Goal: Navigation & Orientation: Understand site structure

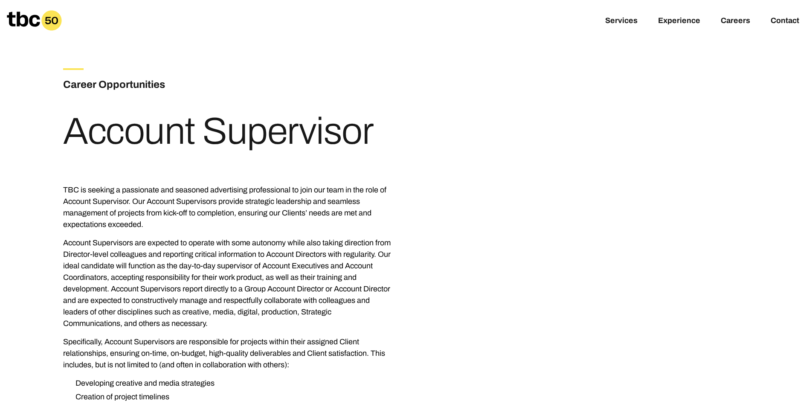
click at [25, 20] on icon at bounding box center [23, 19] width 33 height 15
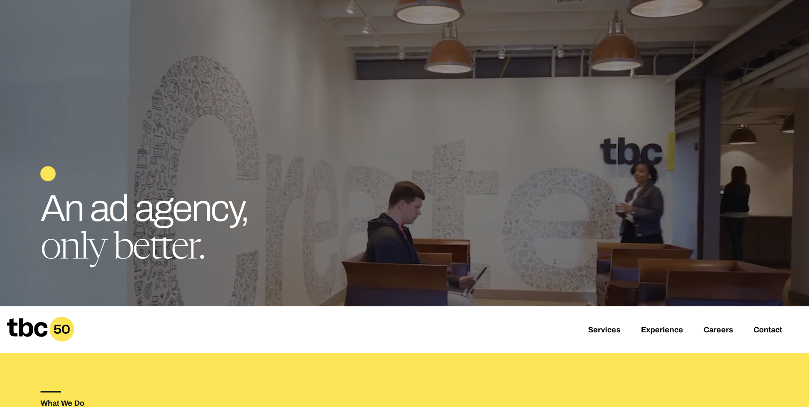
scroll to position [213, 0]
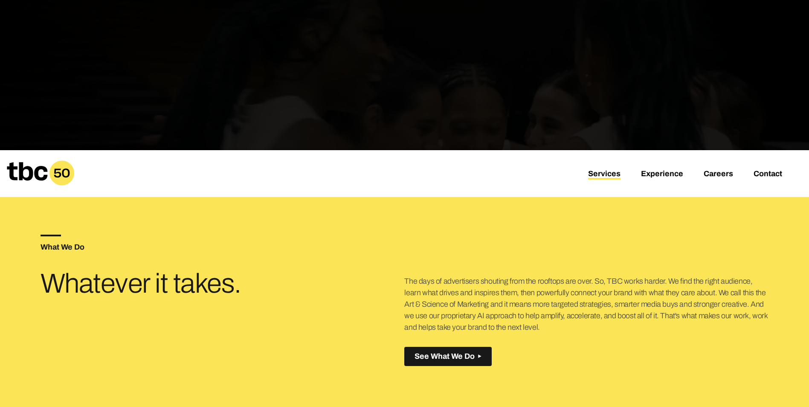
click at [608, 175] on link "Services" at bounding box center [604, 174] width 32 height 10
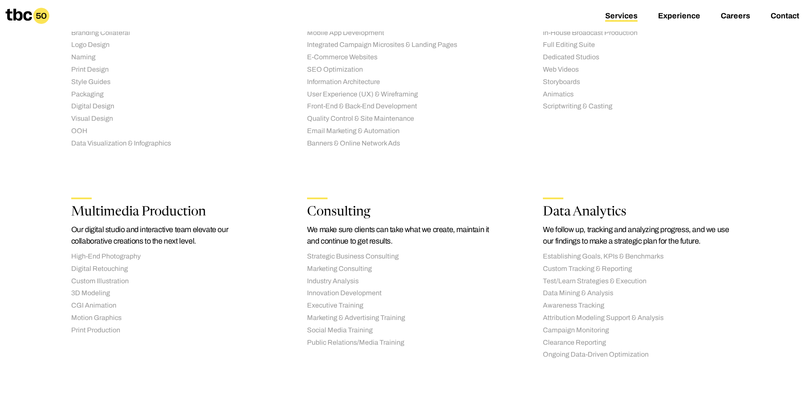
scroll to position [554, 0]
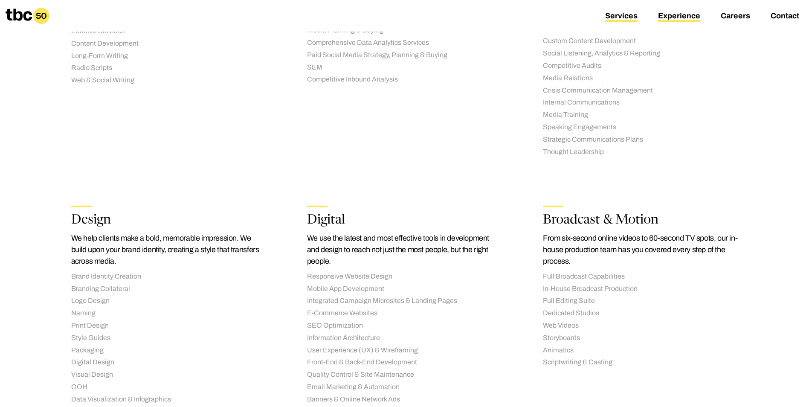
click at [673, 16] on link "Experience" at bounding box center [679, 17] width 42 height 10
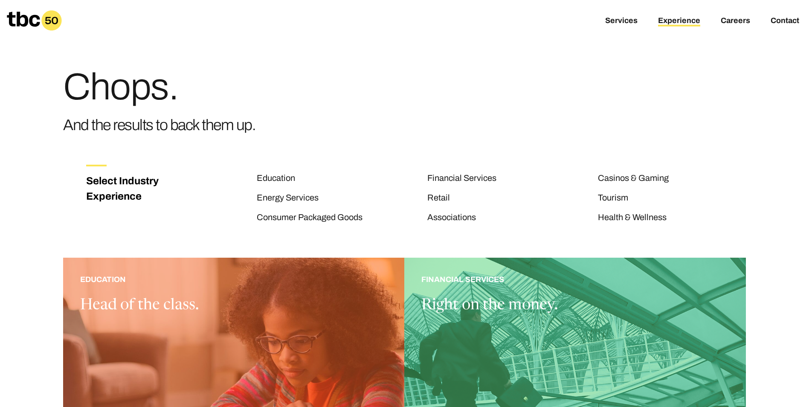
click at [50, 22] on icon at bounding box center [51, 20] width 13 height 7
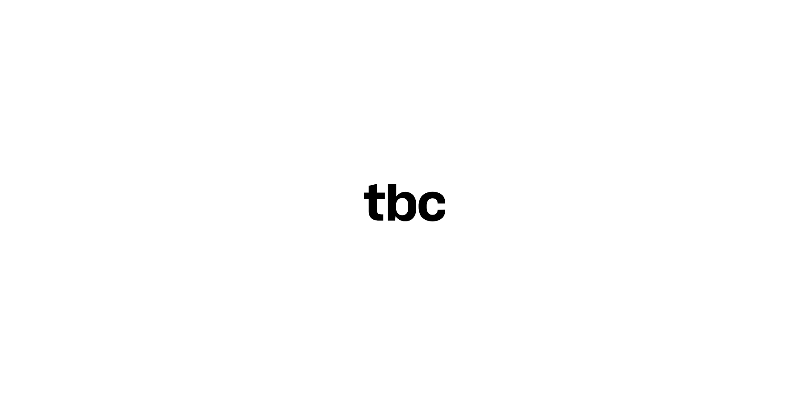
scroll to position [256, 0]
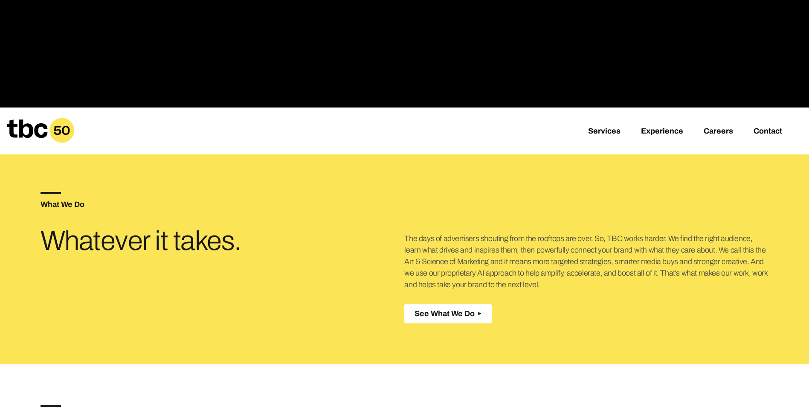
click at [444, 310] on span "See What We Do" at bounding box center [444, 313] width 60 height 9
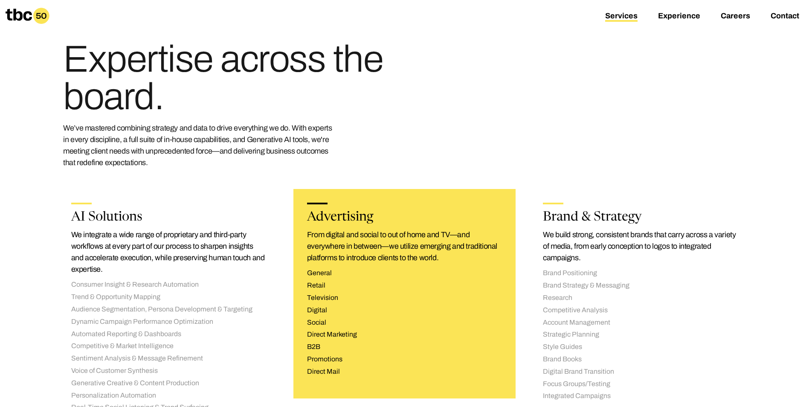
scroll to position [43, 0]
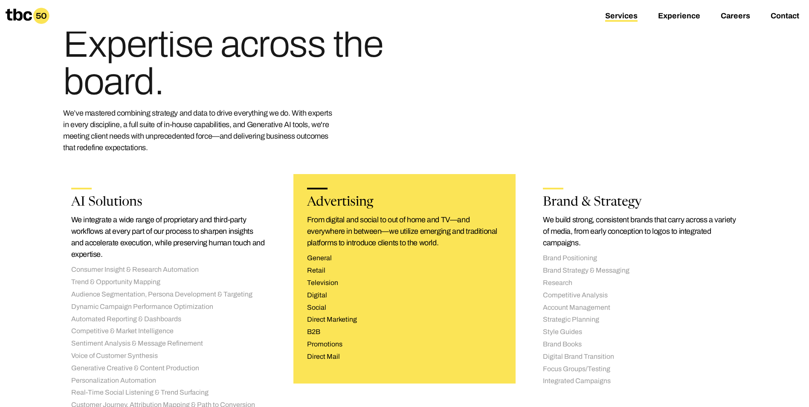
click at [334, 221] on p "From digital and social to out of home and TV—and everywhere in between—we util…" at bounding box center [404, 231] width 195 height 35
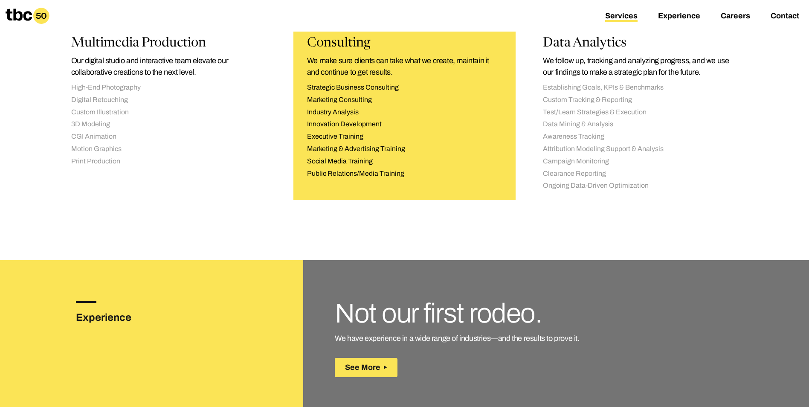
scroll to position [1066, 0]
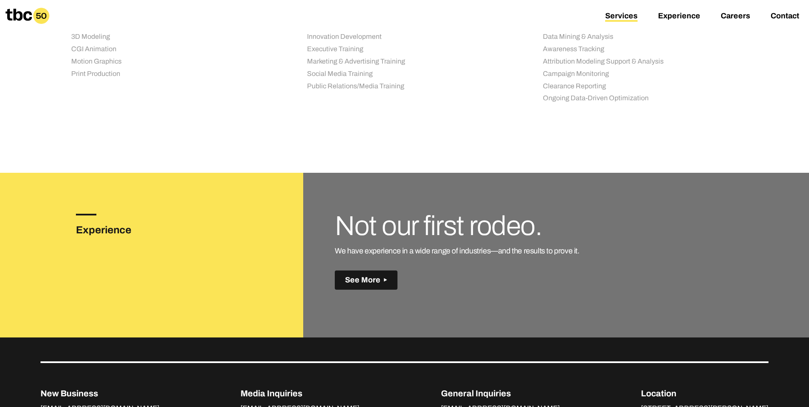
click at [362, 280] on span "See More" at bounding box center [362, 279] width 35 height 9
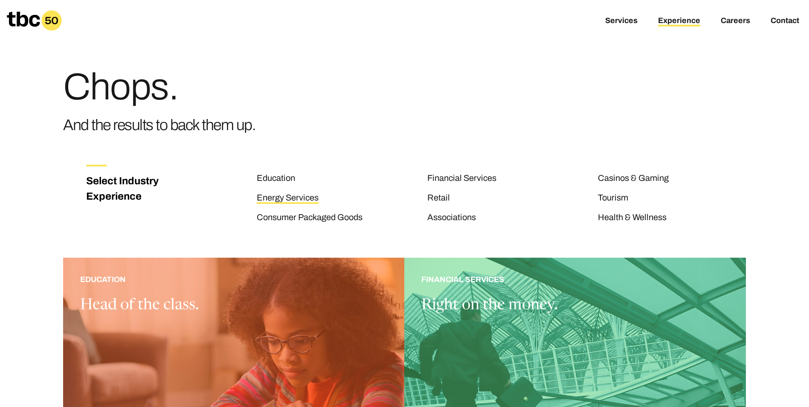
click at [304, 200] on link "Energy Services" at bounding box center [288, 198] width 62 height 11
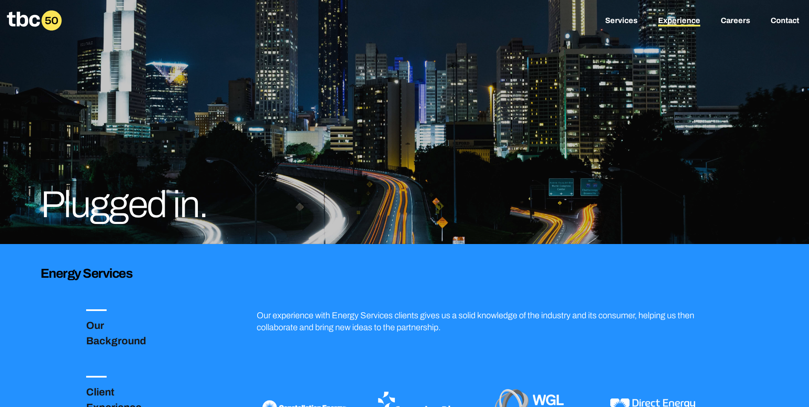
click at [666, 23] on link "Experience" at bounding box center [679, 21] width 42 height 10
